Goal: Task Accomplishment & Management: Use online tool/utility

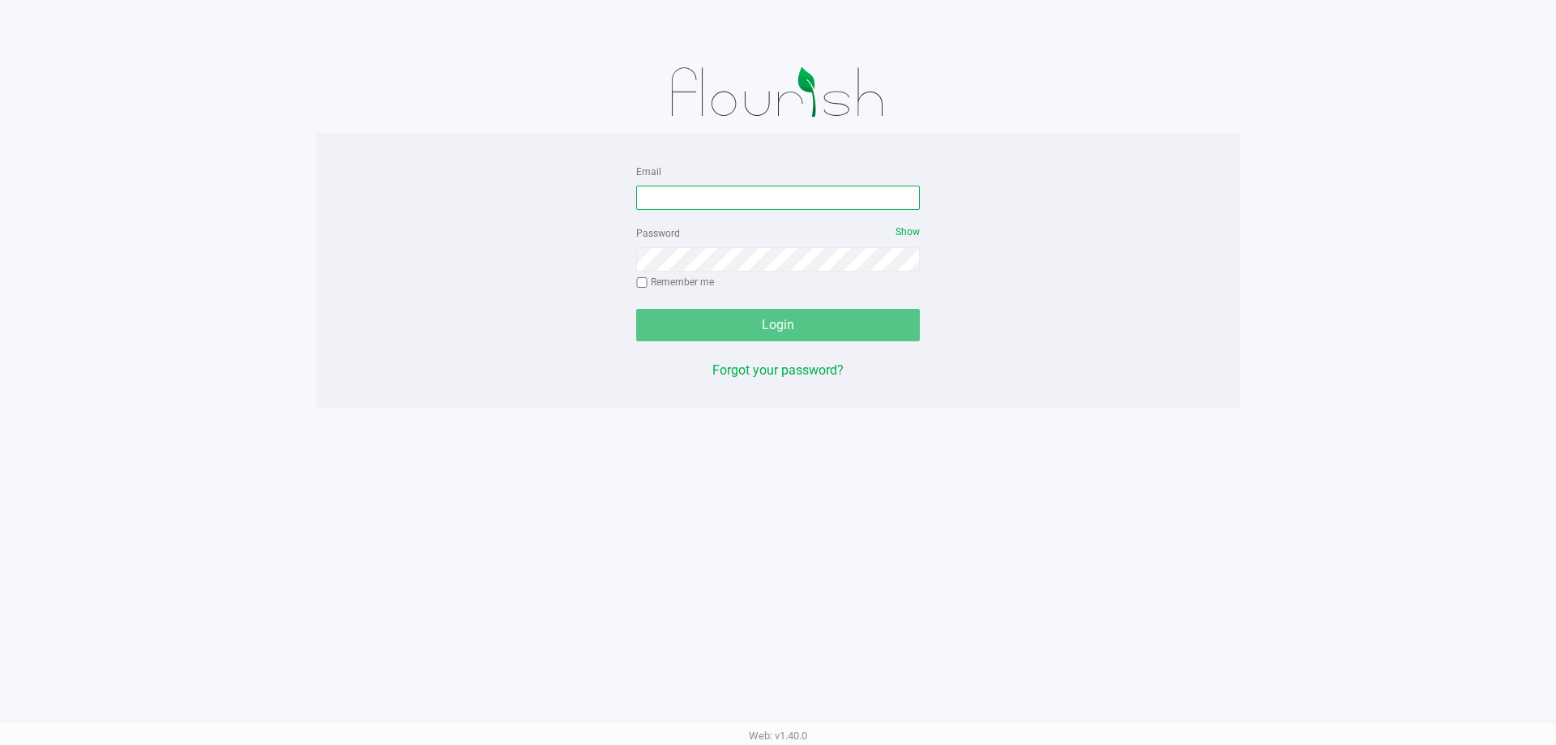
click at [759, 195] on input "Email" at bounding box center [778, 198] width 284 height 24
type input "[EMAIL_ADDRESS][DOMAIN_NAME]"
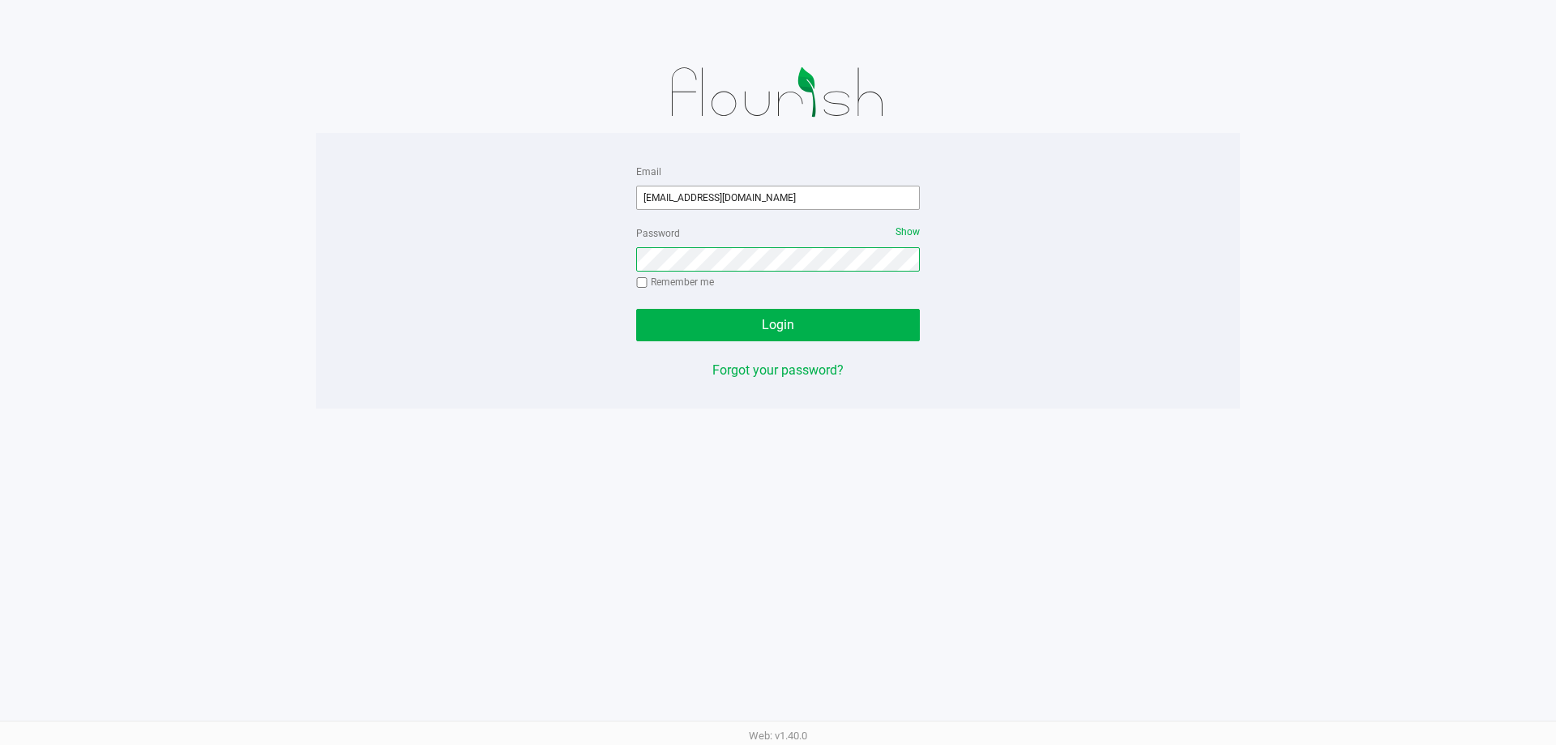
click at [636, 309] on button "Login" at bounding box center [778, 325] width 284 height 32
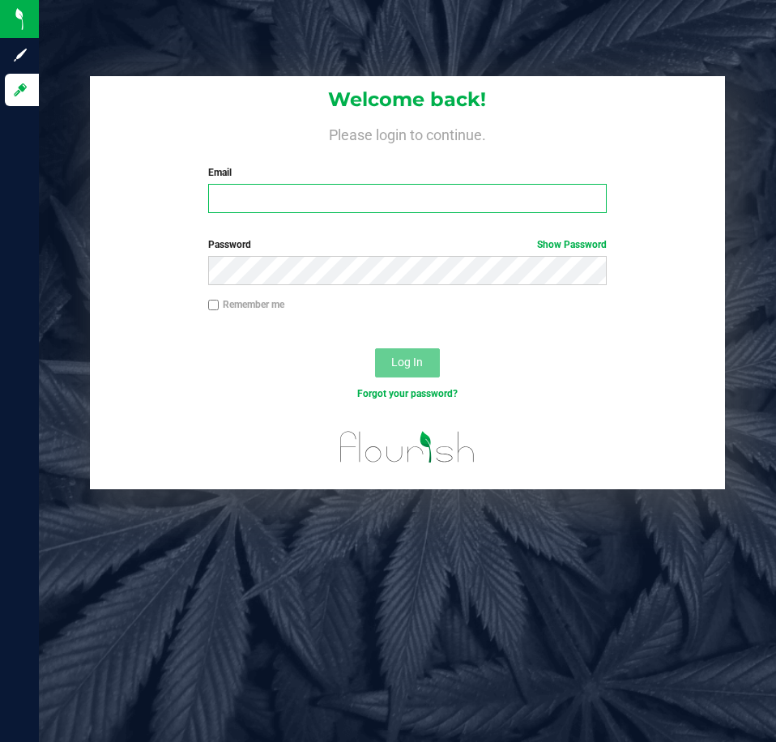
click at [340, 199] on input "Email" at bounding box center [407, 198] width 399 height 29
type input "[EMAIL_ADDRESS][DOMAIN_NAME]"
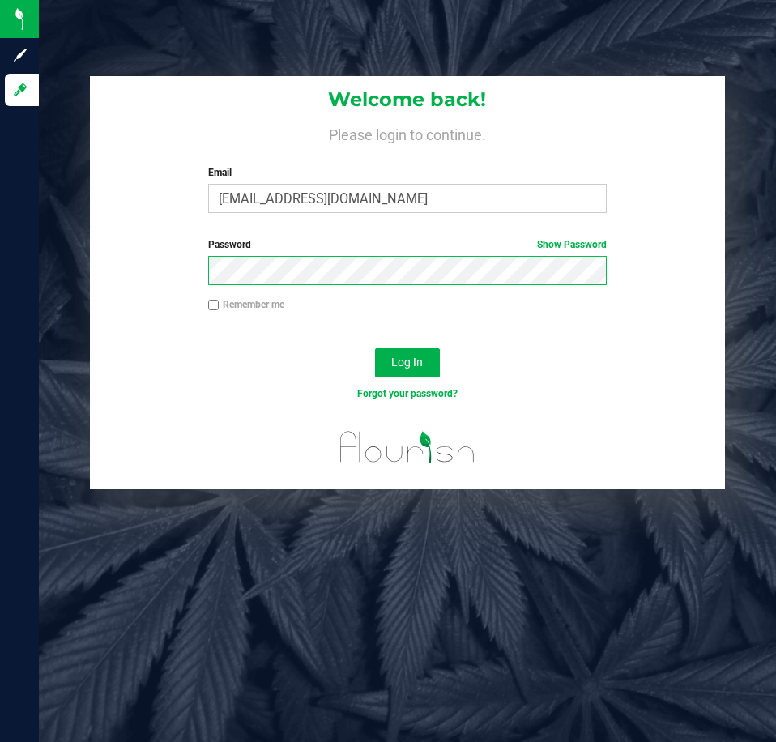
click at [375, 348] on button "Log In" at bounding box center [407, 362] width 65 height 29
